Goal: Task Accomplishment & Management: Complete application form

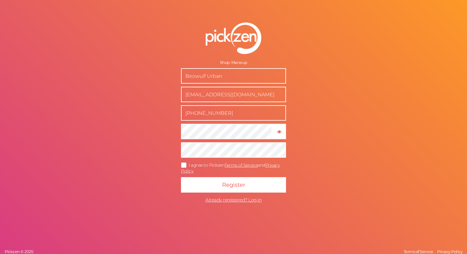
click at [224, 72] on input "Beowulf Urban" at bounding box center [233, 75] width 105 height 15
drag, startPoint x: 228, startPoint y: 75, endPoint x: 171, endPoint y: 76, distance: 56.2
click at [171, 76] on form "Shop: Maneup Beowulf Urban [EMAIL_ADDRESS][DOMAIN_NAME] [PHONE_NUMBER] × Show p…" at bounding box center [233, 114] width 154 height 208
type input "[PERSON_NAME]"
drag, startPoint x: 234, startPoint y: 96, endPoint x: 179, endPoint y: 94, distance: 54.4
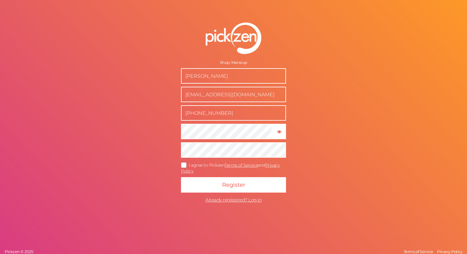
click at [179, 94] on form "Shop: Maneup [PERSON_NAME] [EMAIL_ADDRESS][DOMAIN_NAME] [PHONE_NUMBER] × Show p…" at bounding box center [233, 114] width 154 height 208
type input "[EMAIL_ADDRESS][DOMAIN_NAME]"
drag, startPoint x: 234, startPoint y: 113, endPoint x: 179, endPoint y: 113, distance: 54.6
click at [179, 113] on form "Shop: [PERSON_NAME] [PERSON_NAME][EMAIL_ADDRESS][DOMAIN_NAME] [PHONE_NUMBER] × …" at bounding box center [233, 114] width 154 height 208
click at [189, 114] on input "07001617838" at bounding box center [233, 112] width 105 height 15
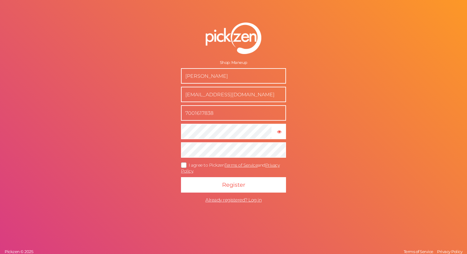
type input "7001617838"
click at [207, 164] on span "I agree to Pickzen Terms of Service and Privacy Policy ." at bounding box center [230, 167] width 98 height 11
click at [0, 0] on input "I agree to Pickzen Terms of Service and Privacy Policy ." at bounding box center [0, 0] width 0 height 0
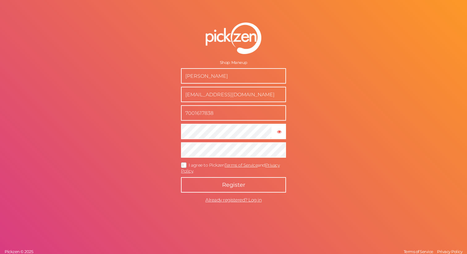
click at [227, 183] on span "Register" at bounding box center [233, 185] width 23 height 7
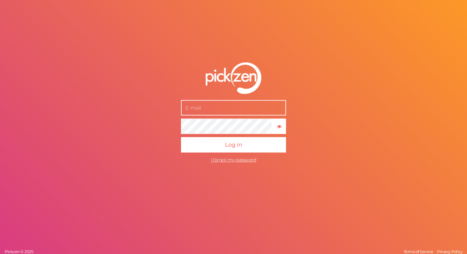
click at [221, 111] on input "text" at bounding box center [233, 107] width 105 height 15
type input "bhaskarsgraphics@gmail.com"
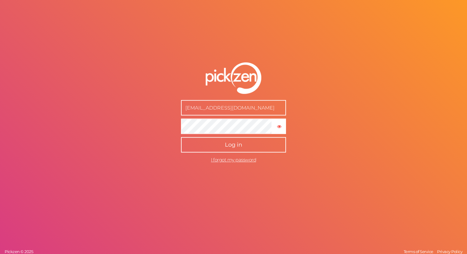
click at [228, 145] on span "Log in" at bounding box center [233, 144] width 17 height 7
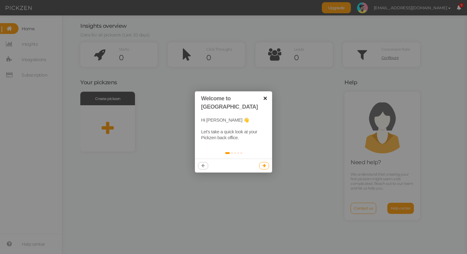
click at [266, 97] on link "×" at bounding box center [265, 98] width 14 height 14
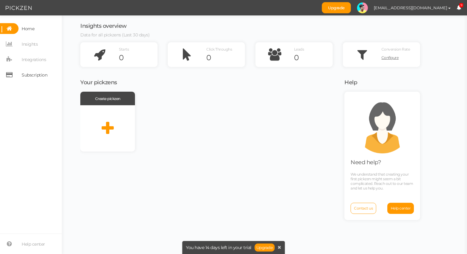
click at [34, 74] on span "Subscription" at bounding box center [35, 75] width 26 height 10
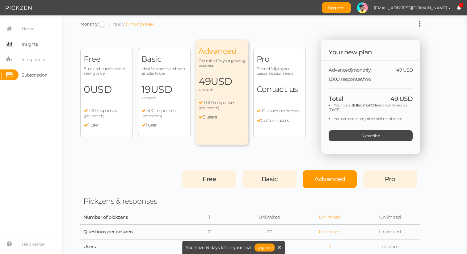
click at [37, 39] on span "Insights" at bounding box center [30, 44] width 16 height 10
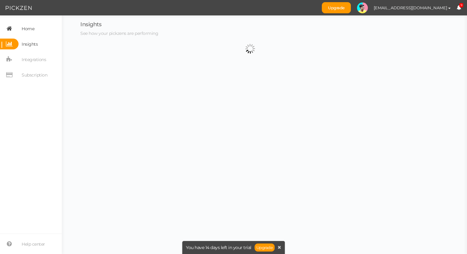
click at [28, 26] on span "Home" at bounding box center [28, 29] width 13 height 10
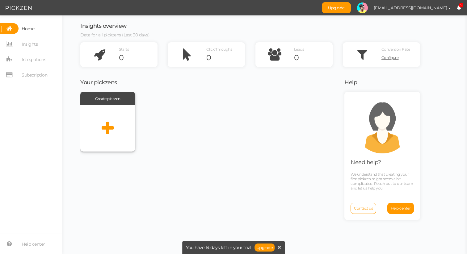
click at [113, 127] on icon at bounding box center [108, 128] width 12 height 15
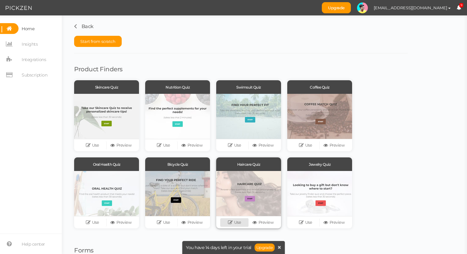
click at [236, 219] on link "Use" at bounding box center [234, 222] width 28 height 9
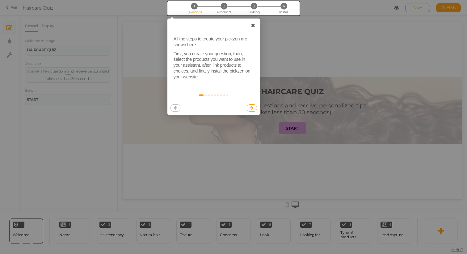
click at [253, 24] on link "×" at bounding box center [253, 26] width 14 height 14
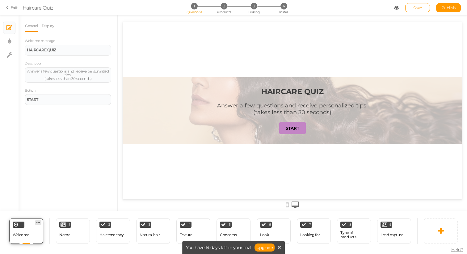
click at [39, 222] on icon at bounding box center [38, 222] width 4 height 5
click at [39, 220] on span "Delete" at bounding box center [36, 221] width 11 height 5
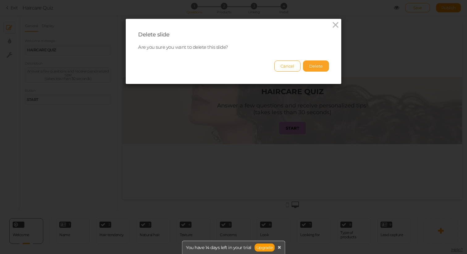
click at [312, 65] on button "Delete" at bounding box center [316, 66] width 26 height 11
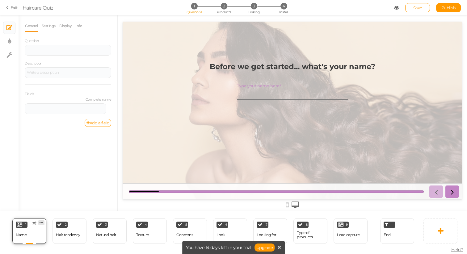
click at [40, 223] on icon at bounding box center [42, 222] width 4 height 5
click at [39, 234] on link "Delete" at bounding box center [31, 234] width 35 height 6
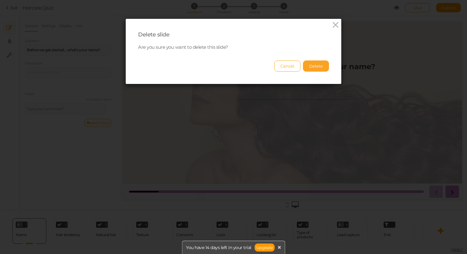
click at [322, 67] on button "Delete" at bounding box center [316, 66] width 26 height 11
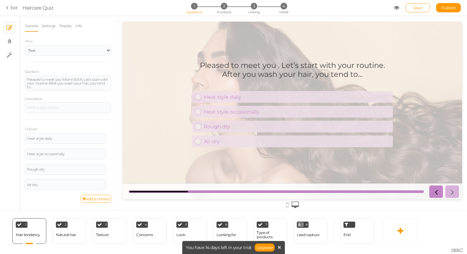
click at [157, 68] on div "Pleased to meet you . Let’s start with your routine. After you wash your hair, …" at bounding box center [292, 110] width 339 height 109
click at [13, 40] on link "× Display settings" at bounding box center [9, 42] width 12 height 12
select select "2"
select select "montserrat"
select select "fade"
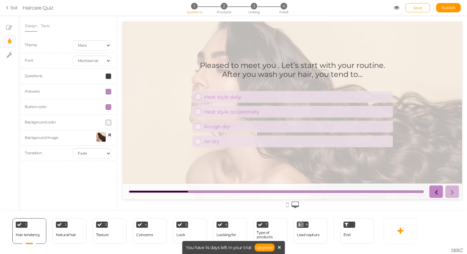
click at [108, 136] on icon at bounding box center [110, 134] width 4 height 5
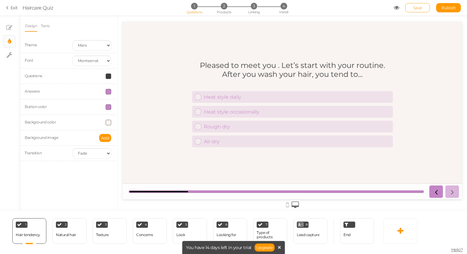
click at [414, 7] on span "Save" at bounding box center [417, 7] width 9 height 5
click at [15, 8] on link "Exit" at bounding box center [12, 8] width 12 height 6
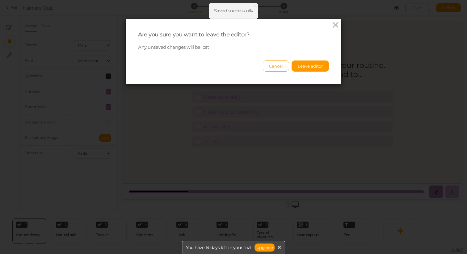
click at [333, 30] on link at bounding box center [335, 25] width 9 height 10
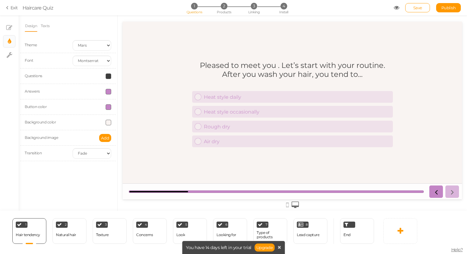
click at [13, 6] on link "Exit" at bounding box center [12, 8] width 12 height 6
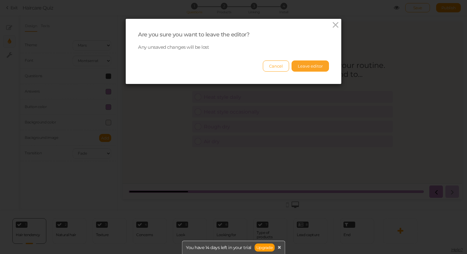
click at [306, 65] on button "Leave editor" at bounding box center [309, 66] width 37 height 11
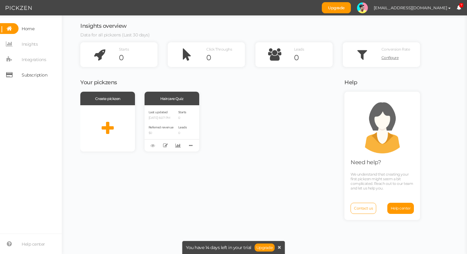
click at [38, 72] on span "Subscription" at bounding box center [35, 75] width 26 height 10
